Goal: Transaction & Acquisition: Purchase product/service

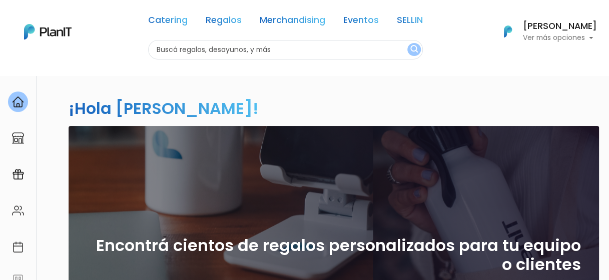
click at [548, 37] on p "Ver más opciones" at bounding box center [560, 38] width 74 height 7
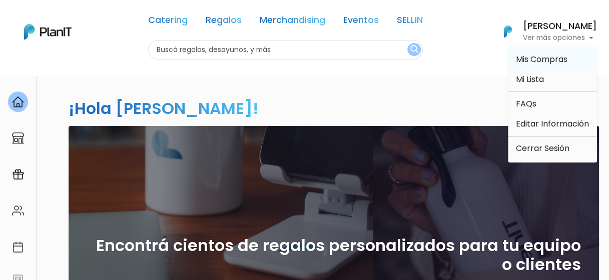
click at [545, 61] on span "Mis Compras" at bounding box center [542, 60] width 52 height 12
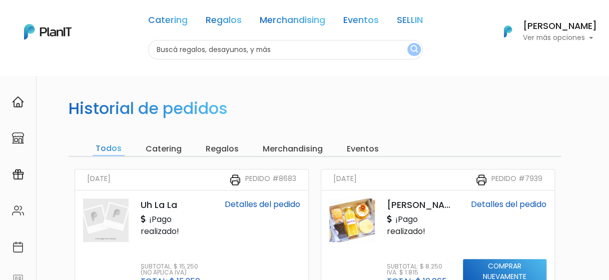
click at [99, 148] on input "Todos" at bounding box center [109, 149] width 32 height 14
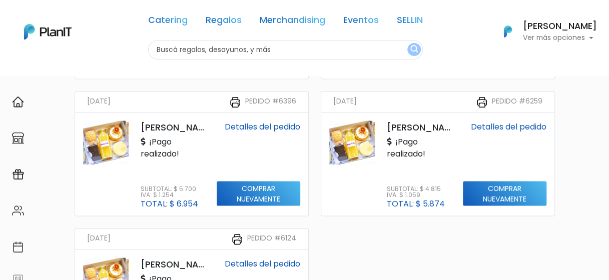
scroll to position [1052, 0]
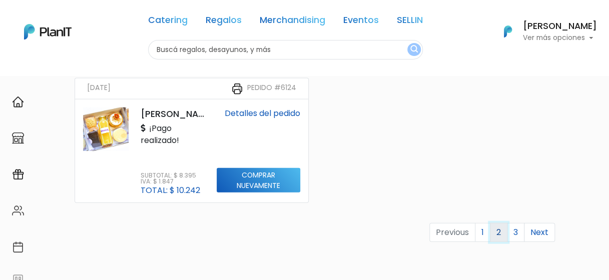
click at [498, 231] on link "2" at bounding box center [499, 232] width 18 height 19
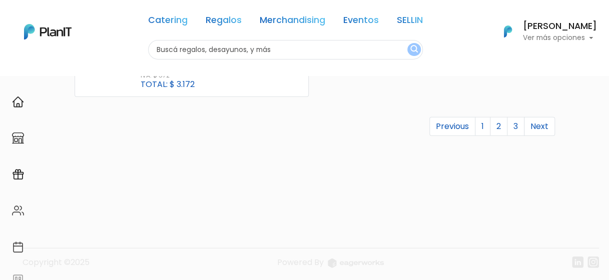
scroll to position [1161, 0]
click at [456, 124] on link "Previous" at bounding box center [453, 123] width 46 height 19
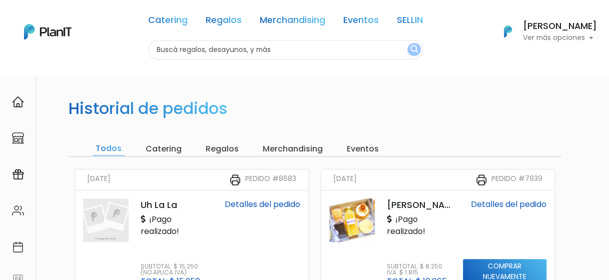
click at [205, 49] on input "text" at bounding box center [285, 50] width 275 height 20
type input "brunch"
click at [411, 49] on img "submit" at bounding box center [415, 50] width 8 height 10
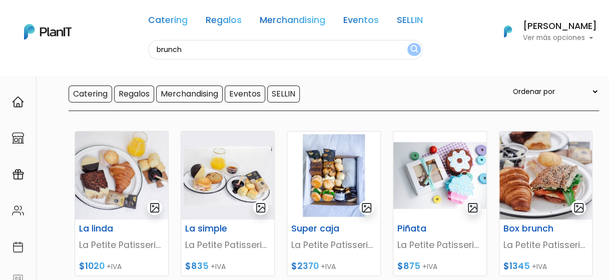
scroll to position [100, 0]
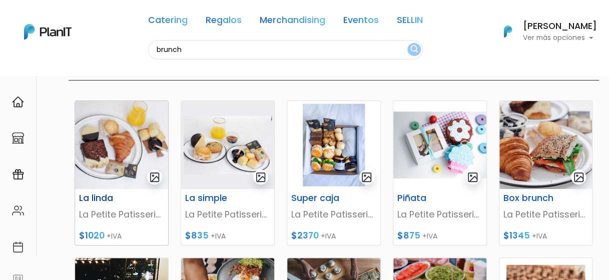
click at [112, 138] on img at bounding box center [121, 145] width 93 height 88
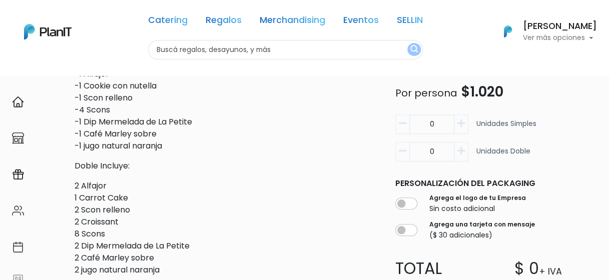
scroll to position [200, 0]
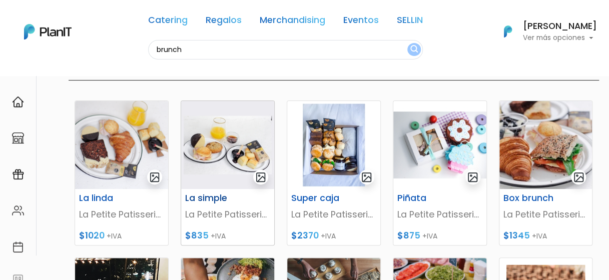
click at [224, 155] on img at bounding box center [227, 145] width 93 height 88
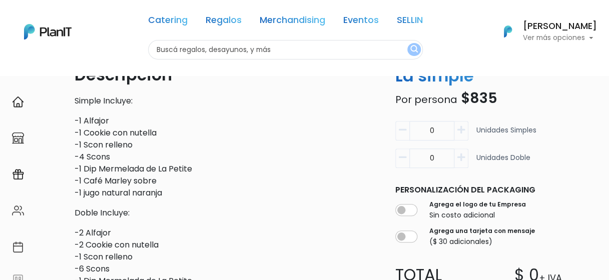
scroll to position [300, 0]
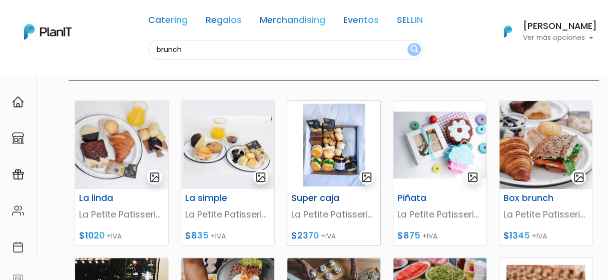
scroll to position [150, 0]
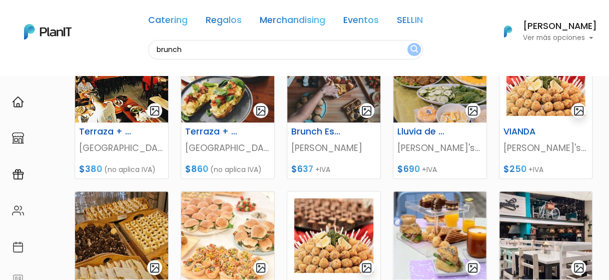
scroll to position [300, 0]
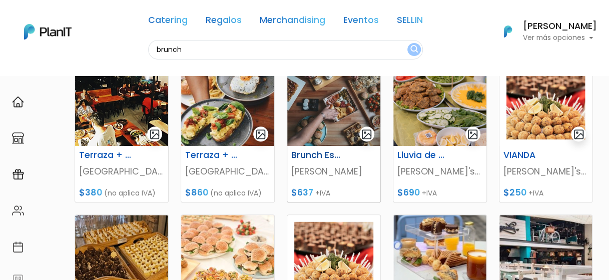
click at [329, 117] on img at bounding box center [333, 102] width 93 height 88
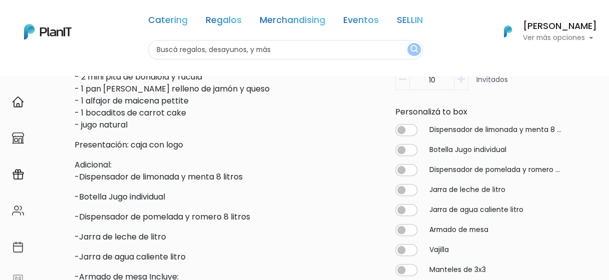
scroll to position [351, 0]
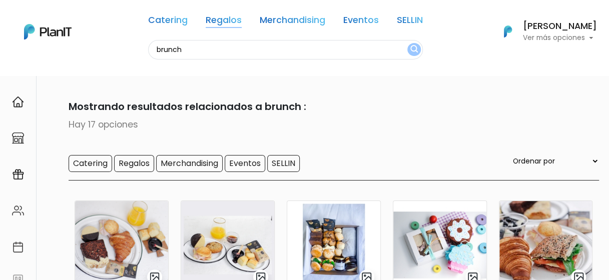
click at [215, 19] on link "Regalos" at bounding box center [224, 22] width 36 height 12
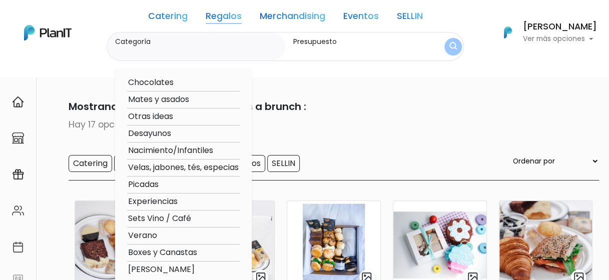
click at [159, 133] on option "Desayunos" at bounding box center [183, 134] width 113 height 13
type input "Desayunos"
type input "$0 - $1000"
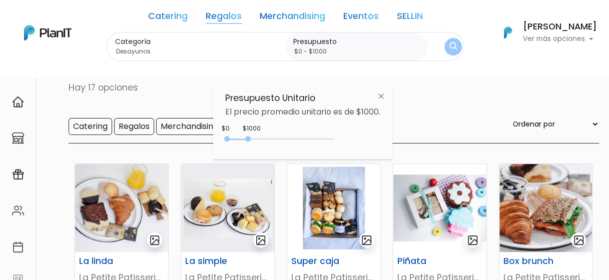
scroll to position [50, 0]
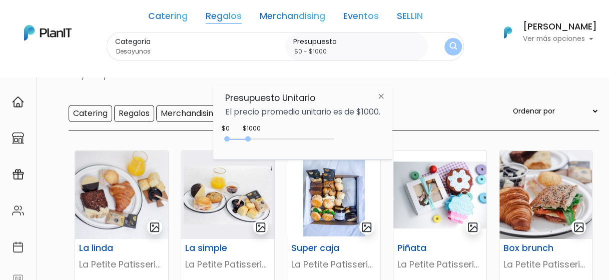
click at [445, 48] on button "submit" at bounding box center [454, 47] width 18 height 18
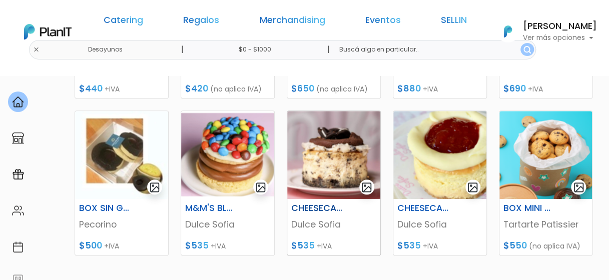
scroll to position [451, 0]
